Goal: Check status

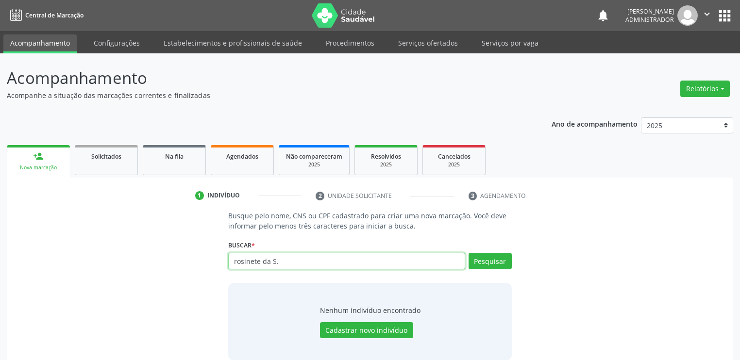
drag, startPoint x: 278, startPoint y: 259, endPoint x: 233, endPoint y: 258, distance: 45.2
click at [234, 257] on input "rosinete da S." at bounding box center [346, 261] width 237 height 17
type input "Rosinete"
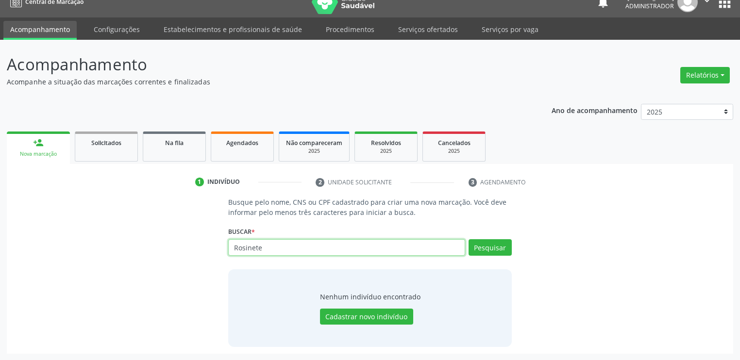
click at [246, 250] on input "Rosinete" at bounding box center [346, 247] width 237 height 17
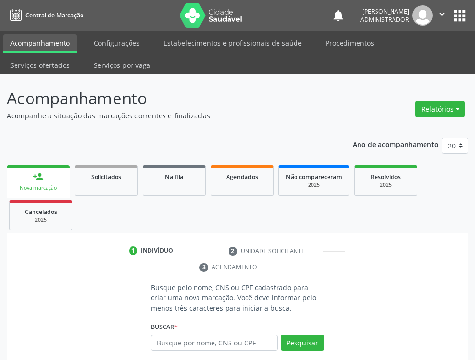
scroll to position [14, 0]
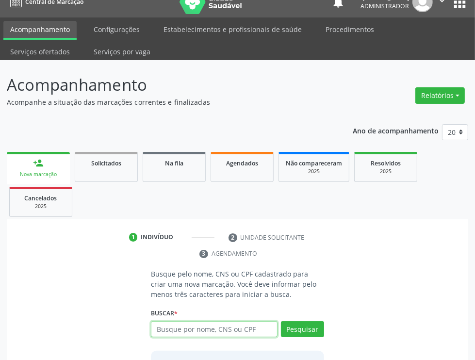
click at [224, 321] on input "text" at bounding box center [214, 329] width 127 height 17
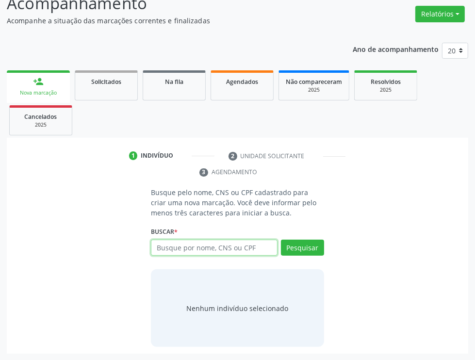
paste input "Rosinete"
type input "Rosinete"
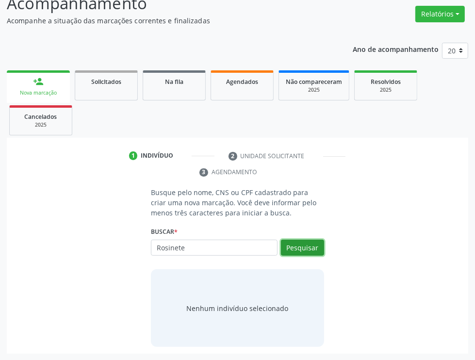
click at [300, 245] on button "Pesquisar" at bounding box center [302, 248] width 43 height 17
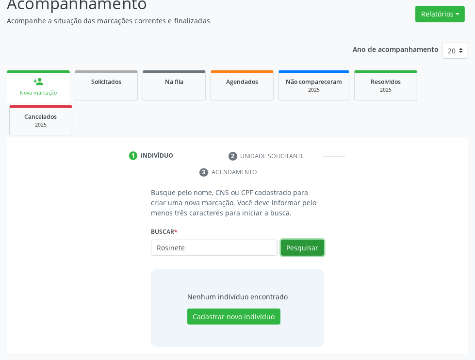
click at [301, 250] on button "Pesquisar" at bounding box center [302, 248] width 43 height 17
